Goal: Task Accomplishment & Management: Use online tool/utility

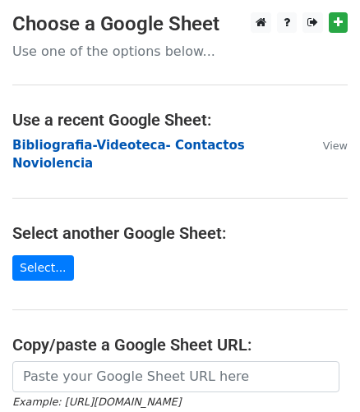
click at [142, 144] on strong "Bibliografia-Videoteca- Contactos Noviolencia" at bounding box center [128, 155] width 232 height 34
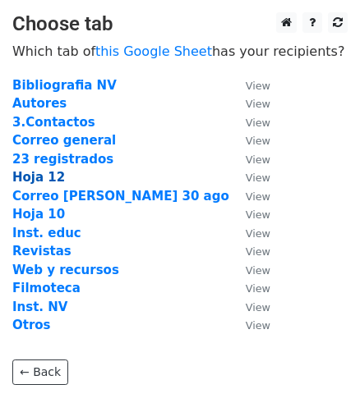
click at [46, 179] on strong "Hoja 12" at bounding box center [38, 177] width 53 height 15
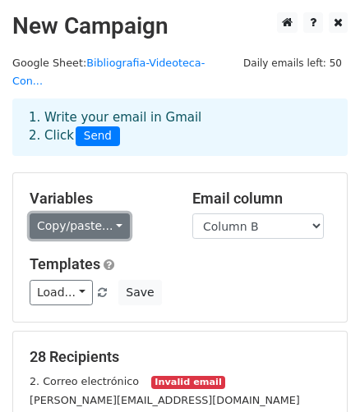
click at [108, 214] on link "Copy/paste..." at bounding box center [80, 226] width 100 height 25
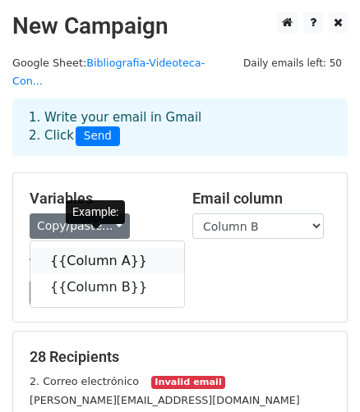
drag, startPoint x: 137, startPoint y: 244, endPoint x: 85, endPoint y: 227, distance: 54.5
click at [151, 254] on icon at bounding box center [157, 260] width 13 height 13
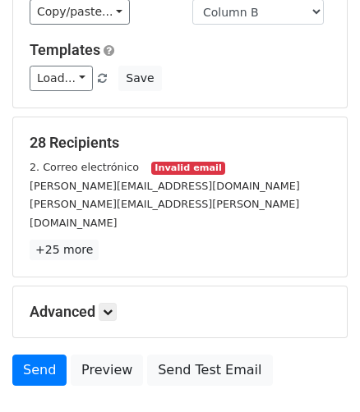
scroll to position [264, 0]
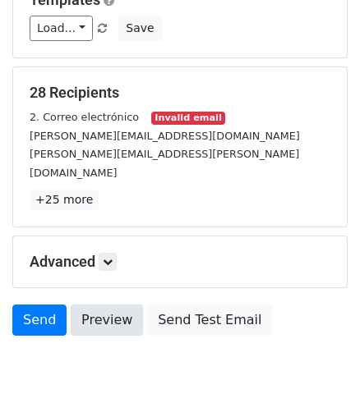
click at [93, 305] on link "Preview" at bounding box center [107, 320] width 72 height 31
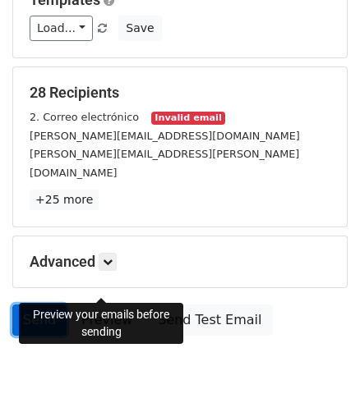
click at [32, 305] on link "Send" at bounding box center [39, 320] width 54 height 31
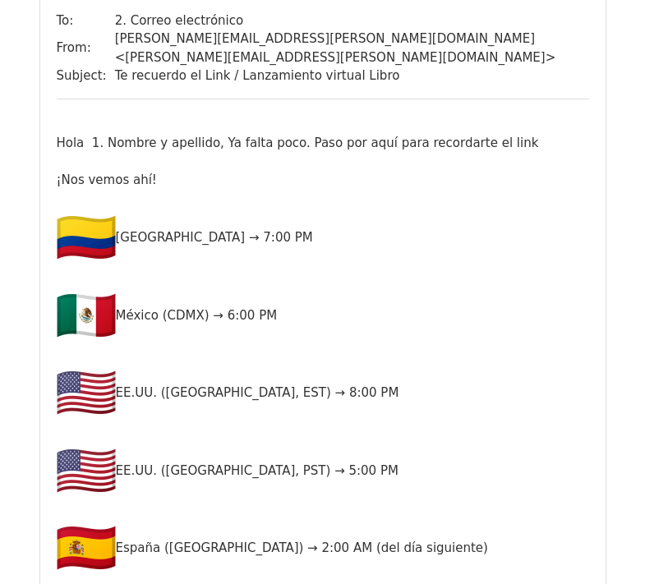
scroll to position [159, 0]
